Goal: Information Seeking & Learning: Learn about a topic

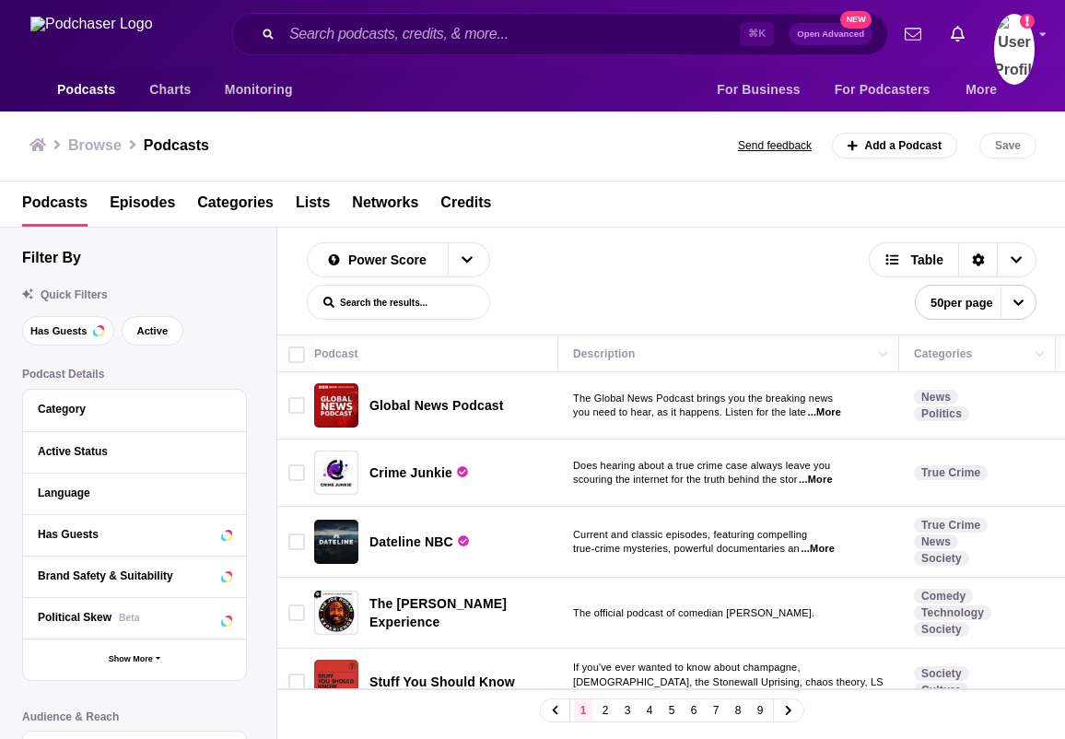
click at [425, 396] on span "Global News Podcast" at bounding box center [436, 405] width 134 height 18
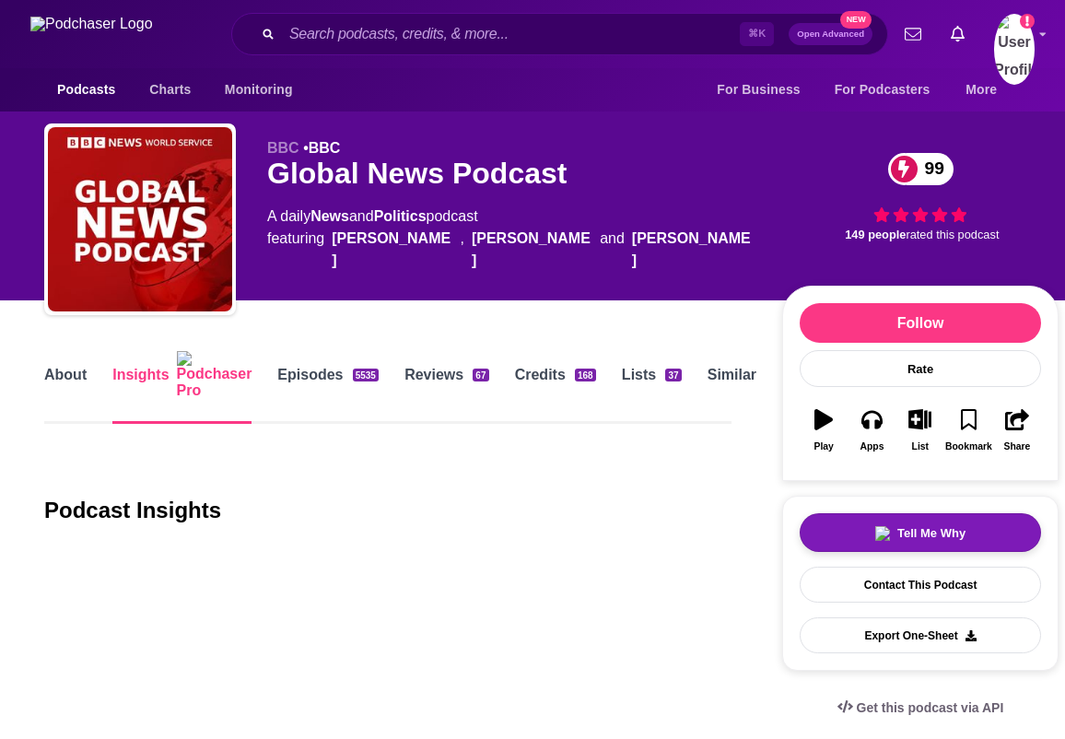
click at [875, 539] on div "Tell Me Why" at bounding box center [920, 533] width 90 height 15
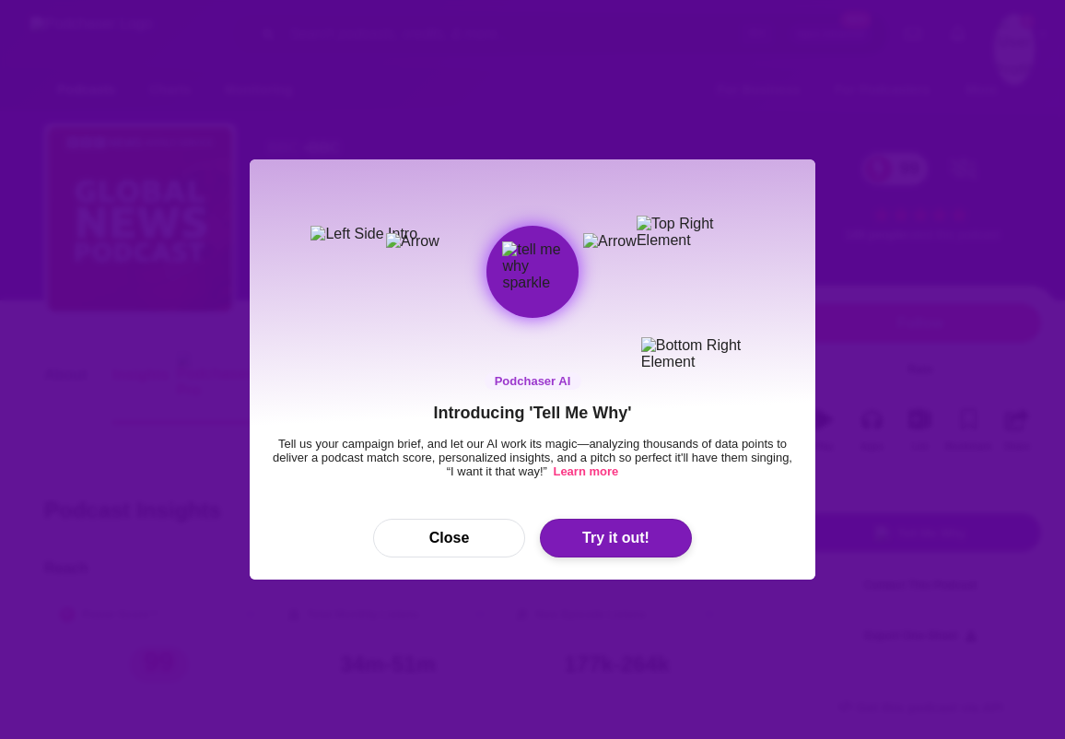
click at [604, 536] on button "Try it out!" at bounding box center [616, 538] width 152 height 39
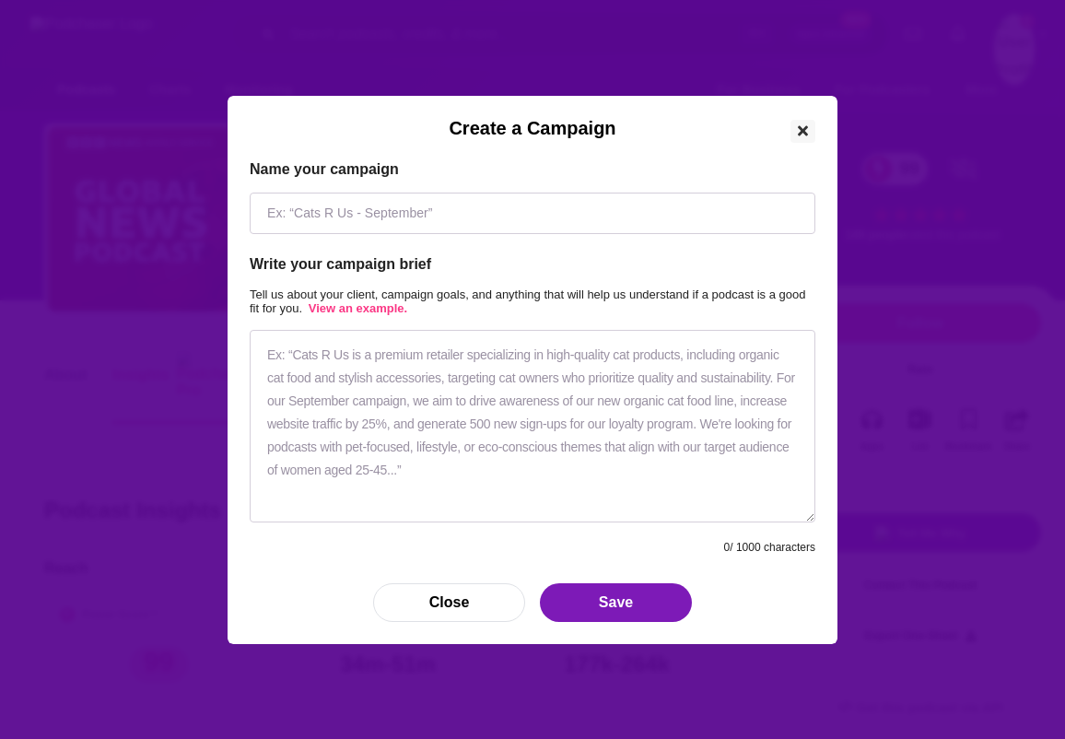
click at [798, 126] on icon "Close" at bounding box center [803, 130] width 10 height 15
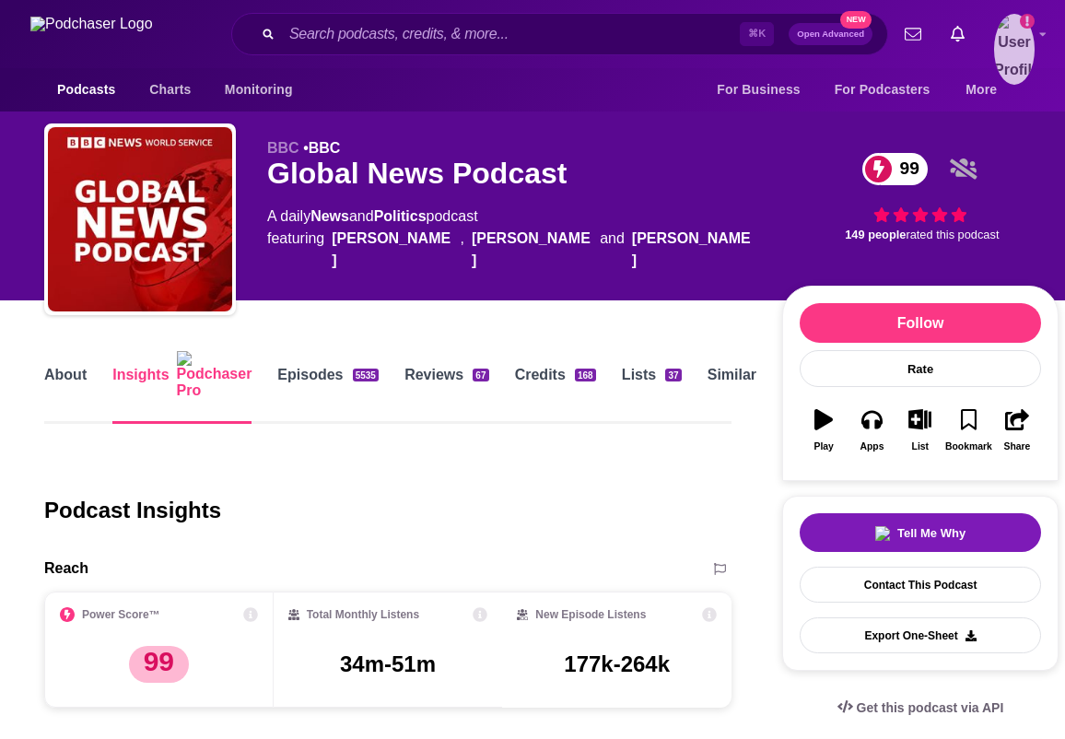
click at [1008, 41] on img "Logged in as test2341" at bounding box center [1014, 49] width 41 height 71
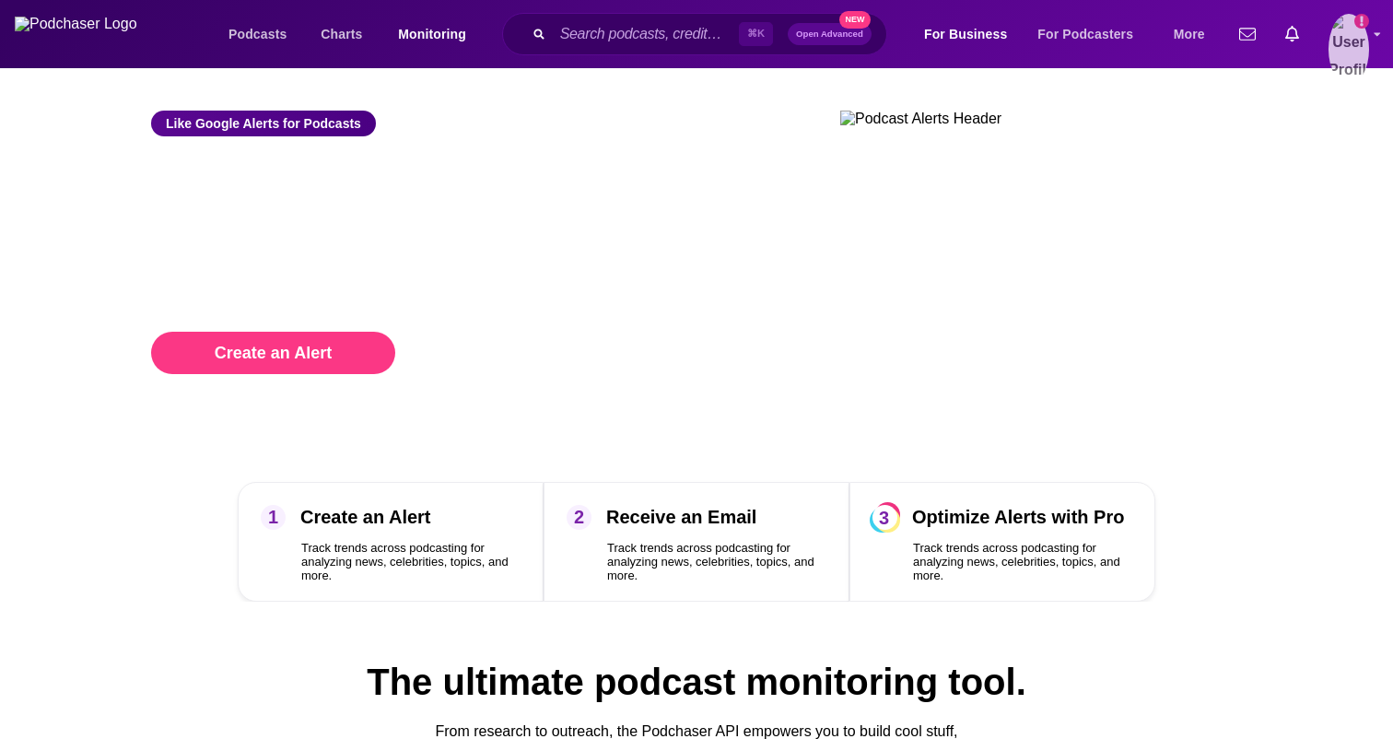
click at [1345, 50] on img "Logged in as test2341" at bounding box center [1348, 49] width 41 height 71
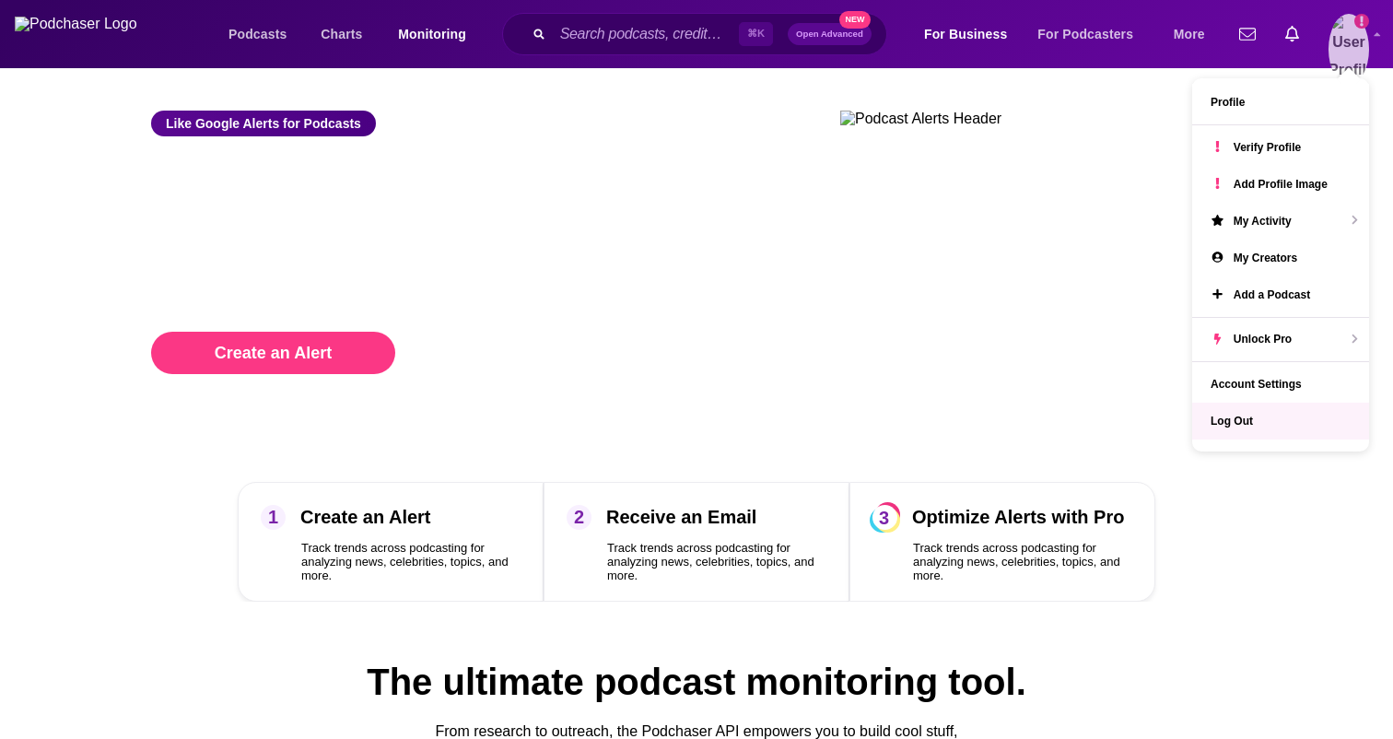
click at [1215, 426] on span "Log Out" at bounding box center [1231, 420] width 42 height 13
